Goal: Task Accomplishment & Management: Complete application form

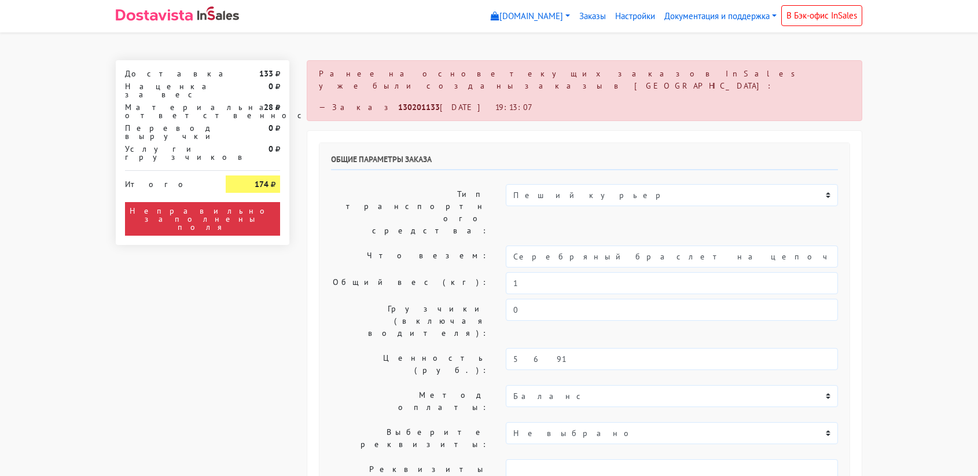
select select "11:00"
select select "21:00"
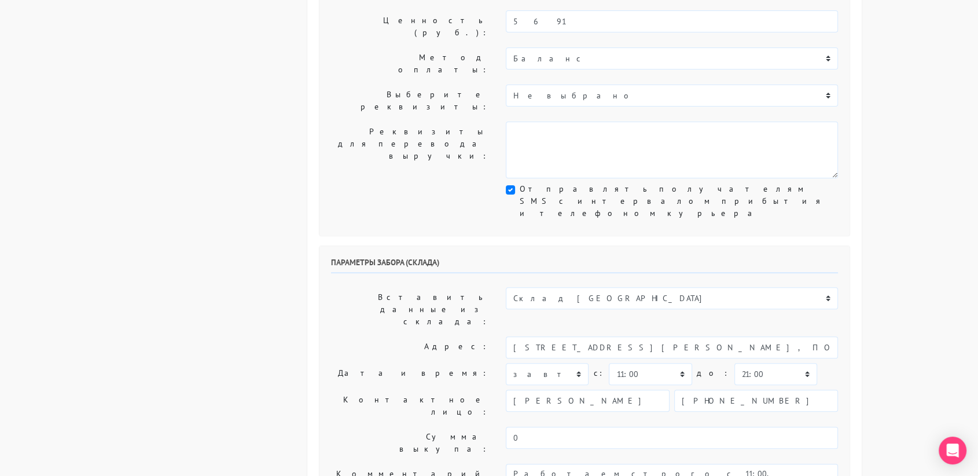
scroll to position [339, 0]
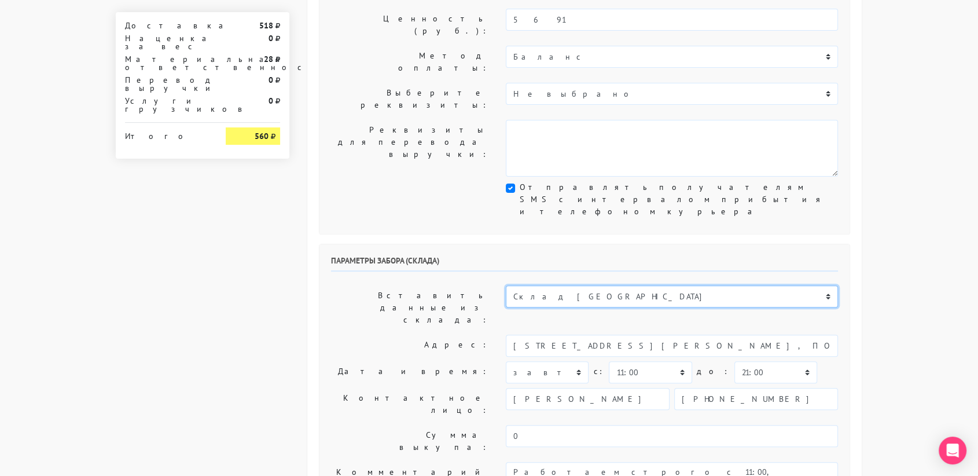
click at [548, 285] on select "Склад [GEOGRAPHIC_DATA] Склад [GEOGRAPHIC_DATA] [GEOGRAPHIC_DATA][PERSON_NAME] …" at bounding box center [672, 296] width 332 height 22
select select "1019"
click at [506, 285] on select "Склад [GEOGRAPHIC_DATA] Склад [GEOGRAPHIC_DATA] [GEOGRAPHIC_DATA][PERSON_NAME] …" at bounding box center [672, 296] width 332 height 22
type input "[STREET_ADDRESS][PERSON_NAME]"
type input "89251806702"
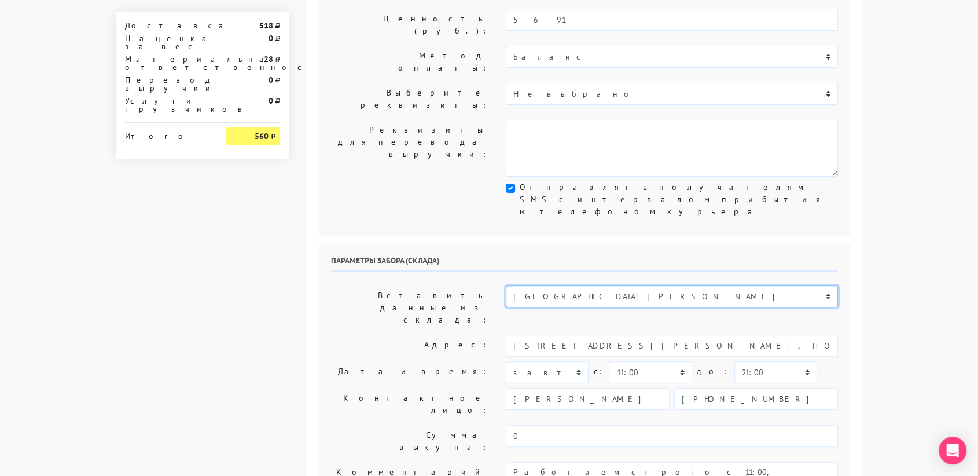
type textarea "Магазин серебряных украшений SBLESKOM (вход со стороны [GEOGRAPHIC_DATA])"
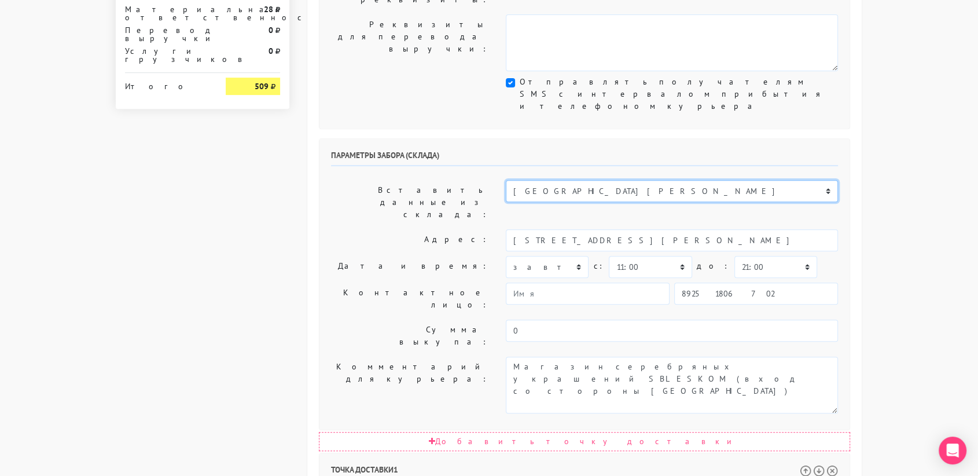
scroll to position [445, 0]
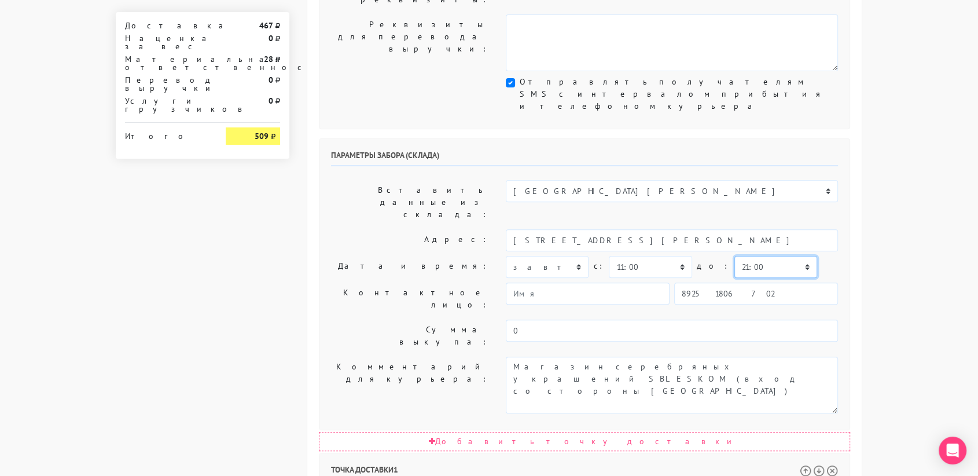
click at [746, 256] on select "00:00 00:30 01:00 01:30 02:00 02:30 03:00 03:30 04:00 04:30 05:00 05:30 06:00 0…" at bounding box center [776, 267] width 83 height 22
select select "11:30"
click at [735, 256] on select "00:00 00:30 01:00 01:30 02:00 02:30 03:00 03:30 04:00 04:30 05:00 05:30 06:00 0…" at bounding box center [776, 267] width 83 height 22
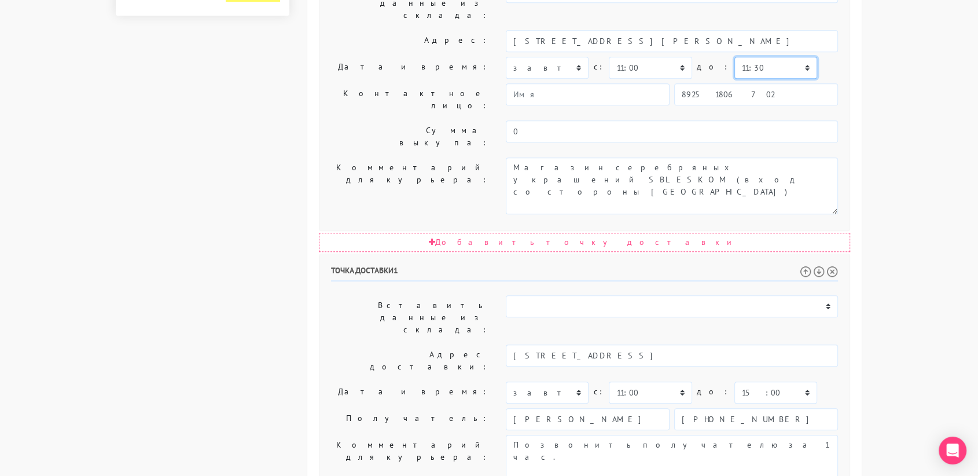
scroll to position [648, 0]
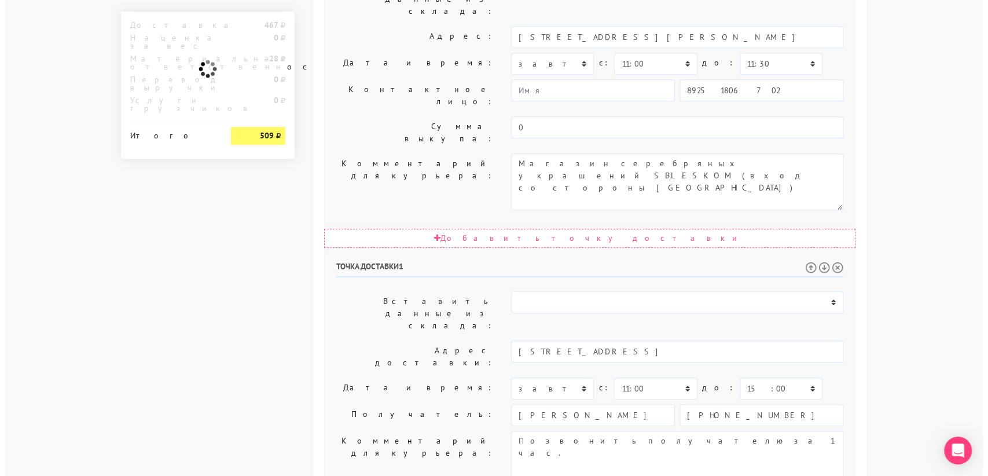
scroll to position [0, 0]
